Goal: Transaction & Acquisition: Purchase product/service

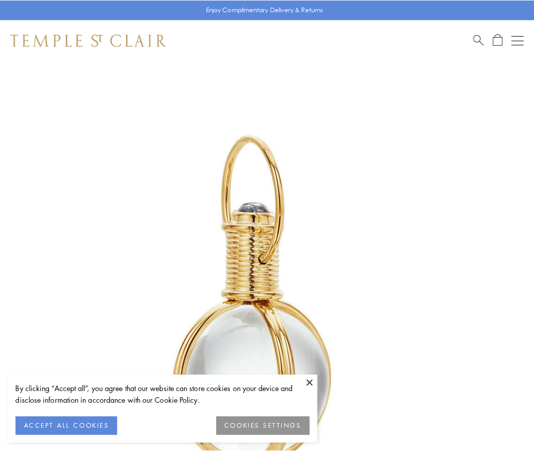
scroll to position [265, 0]
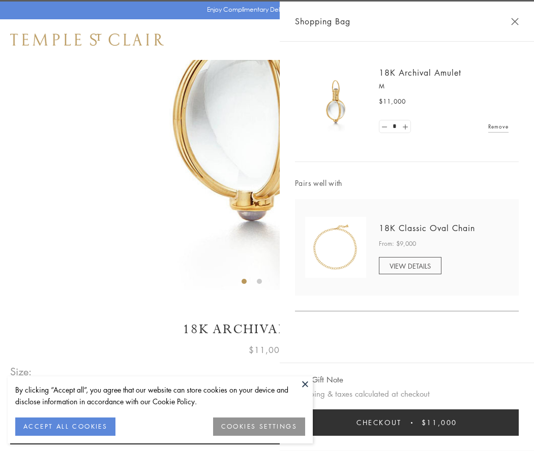
click at [407, 423] on button "Checkout $11,000" at bounding box center [407, 423] width 224 height 26
